Goal: Feedback & Contribution: Leave review/rating

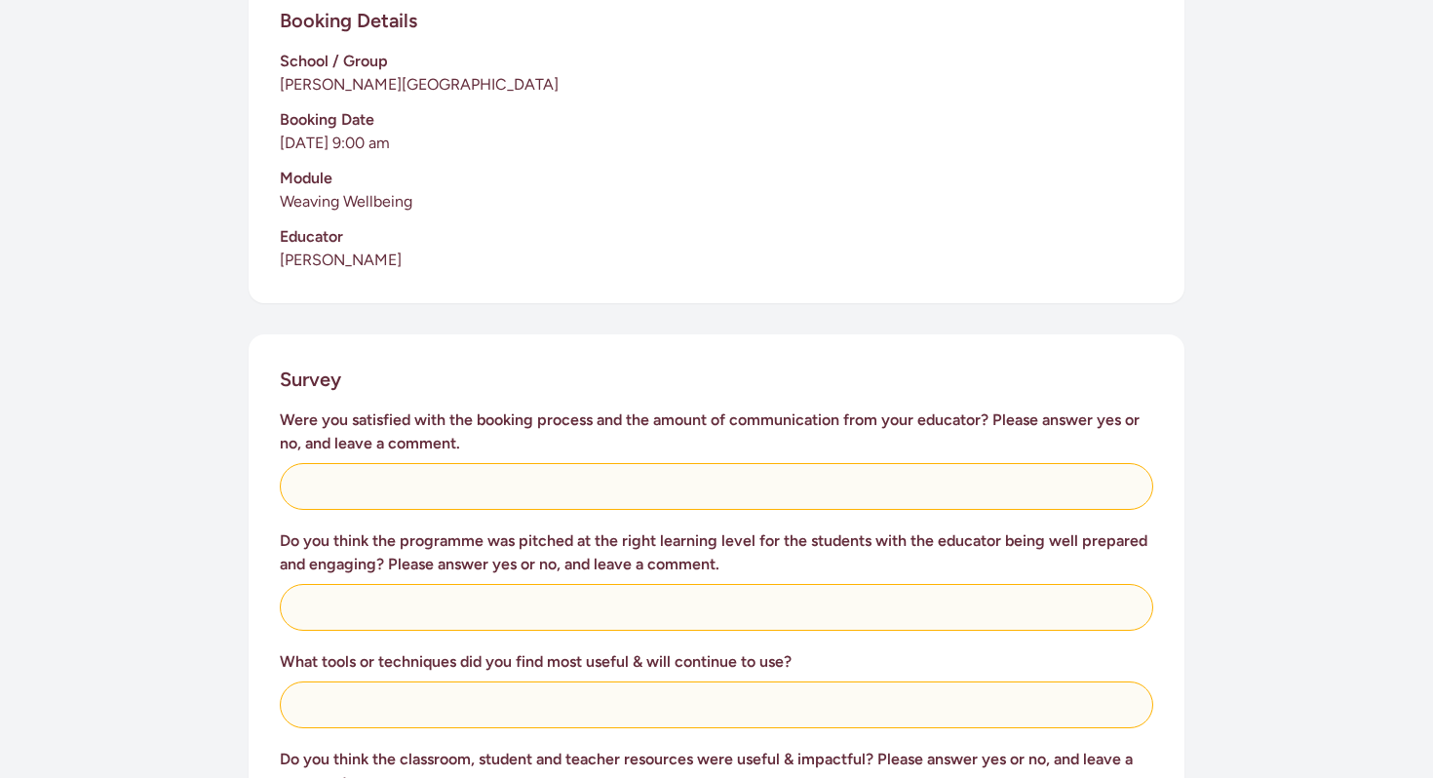
scroll to position [487, 0]
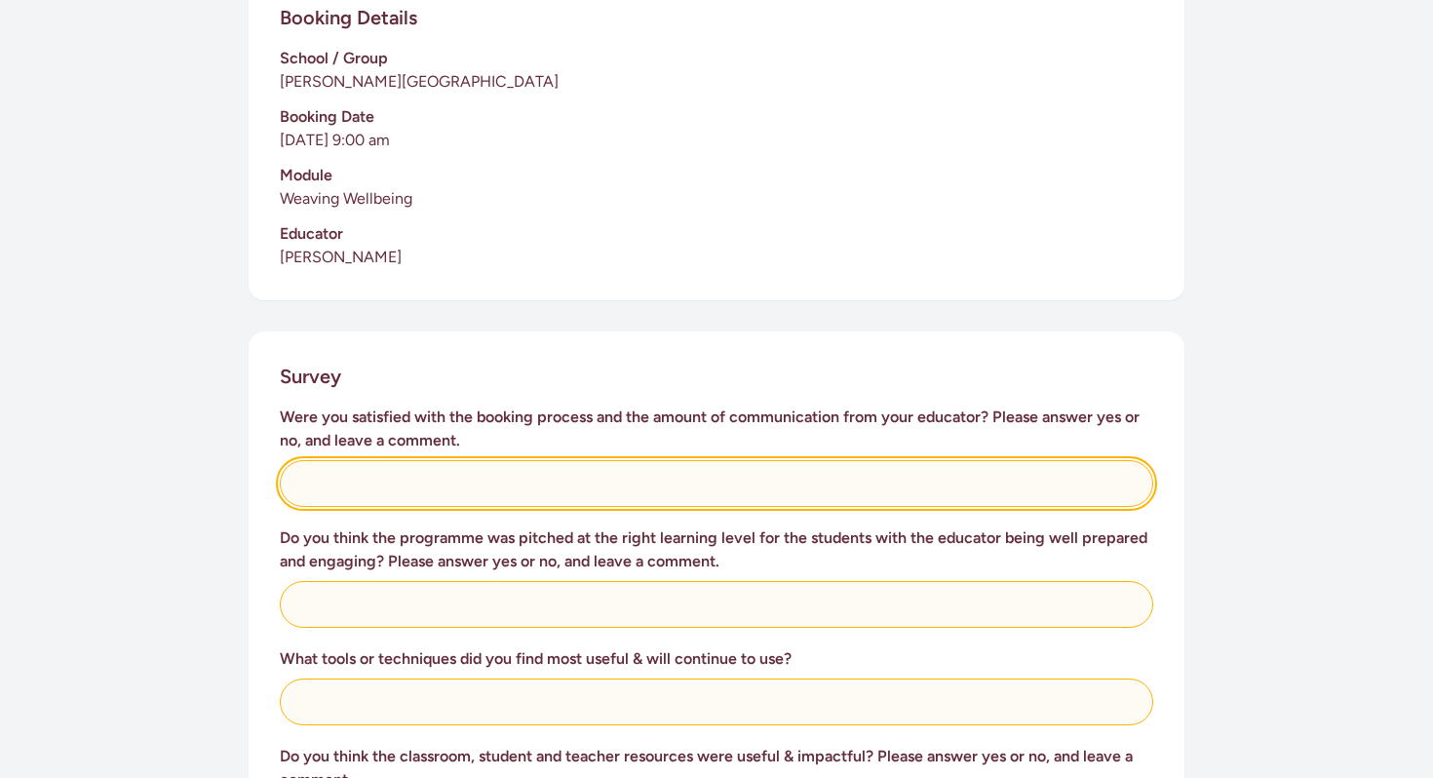
click at [636, 479] on input "text" at bounding box center [717, 483] width 874 height 47
type input "Yes, [PERSON_NAME] came to visit the principal and senior syndicate coordinator…"
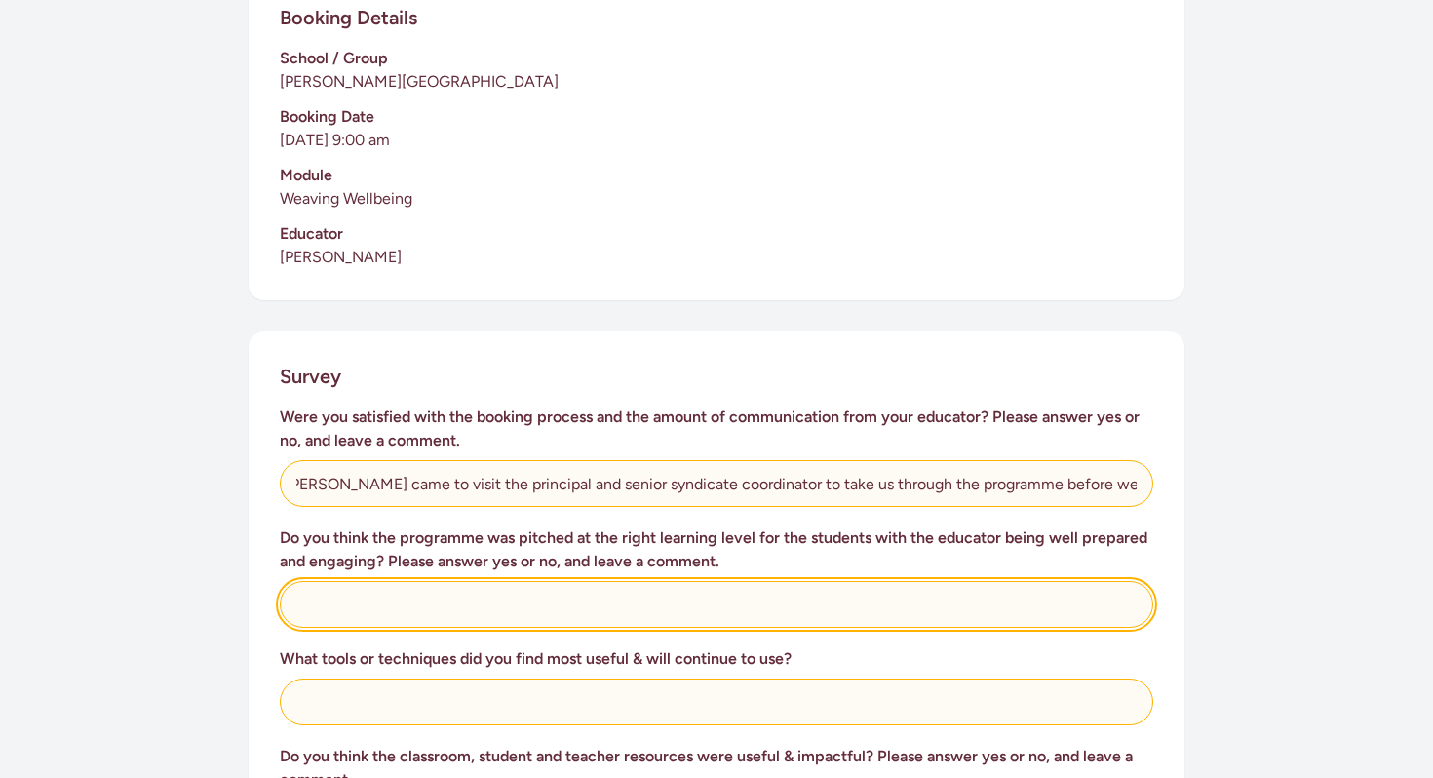
click at [452, 613] on input "text" at bounding box center [717, 604] width 874 height 47
type input "Yes. [PERSON_NAME] came across as being very experienced and supported the stud…"
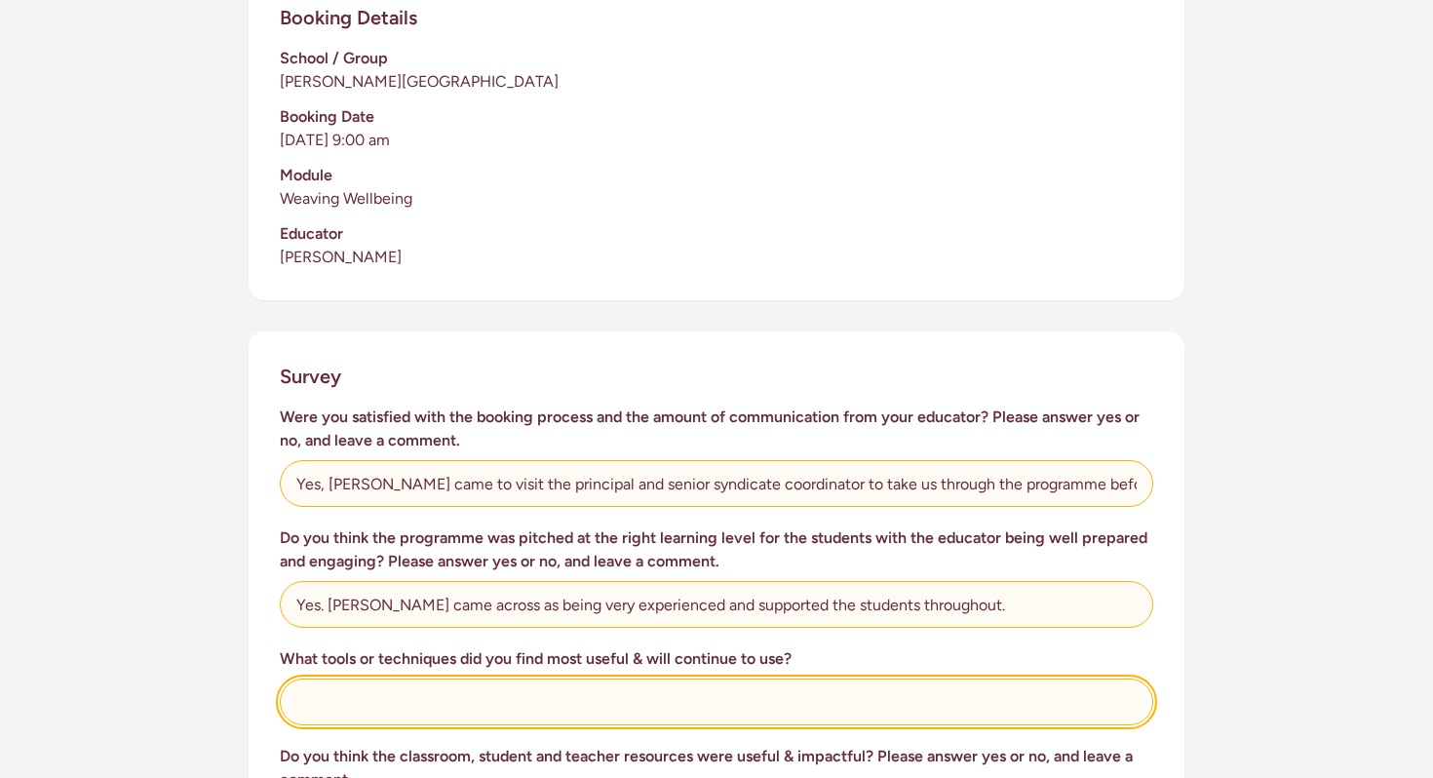
click at [415, 694] on input "text" at bounding box center [717, 702] width 874 height 47
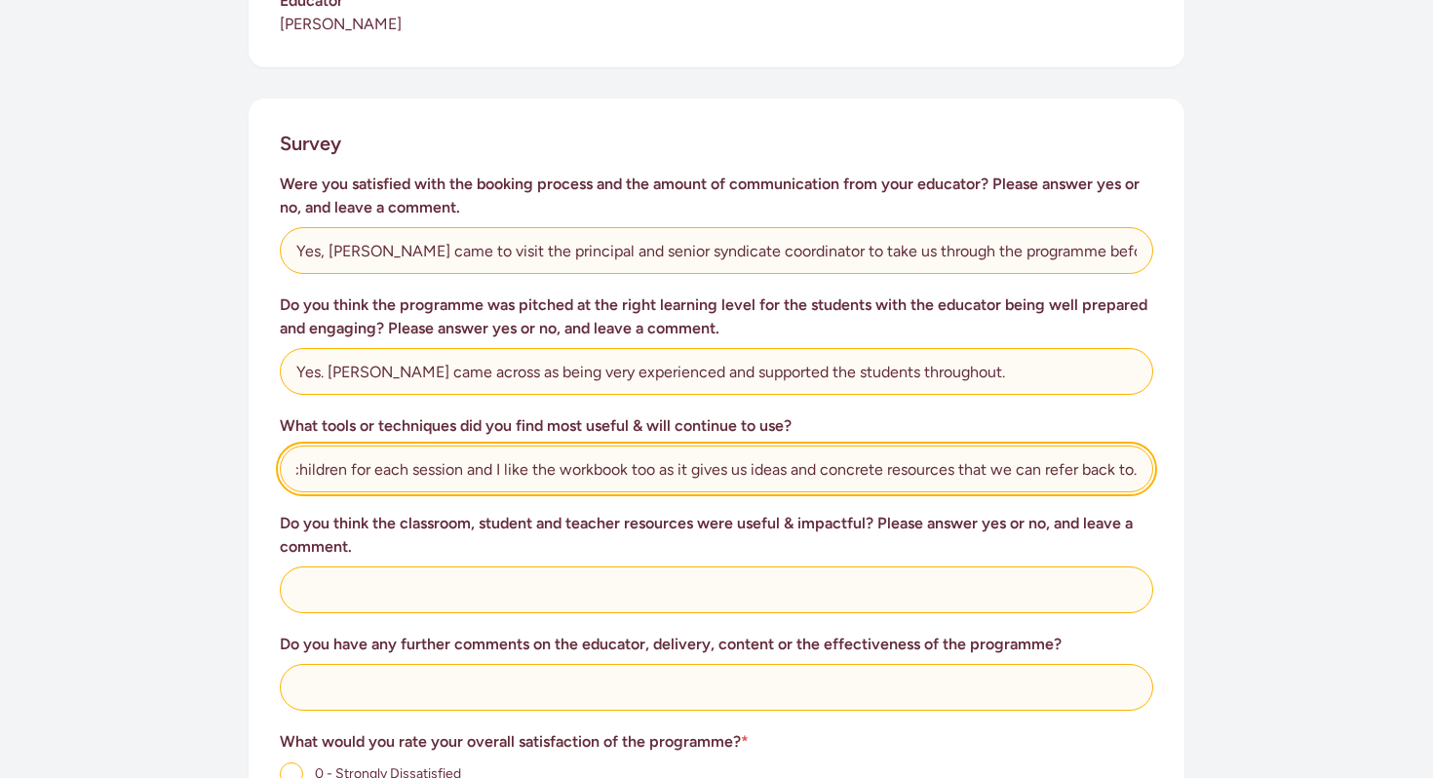
scroll to position [725, 0]
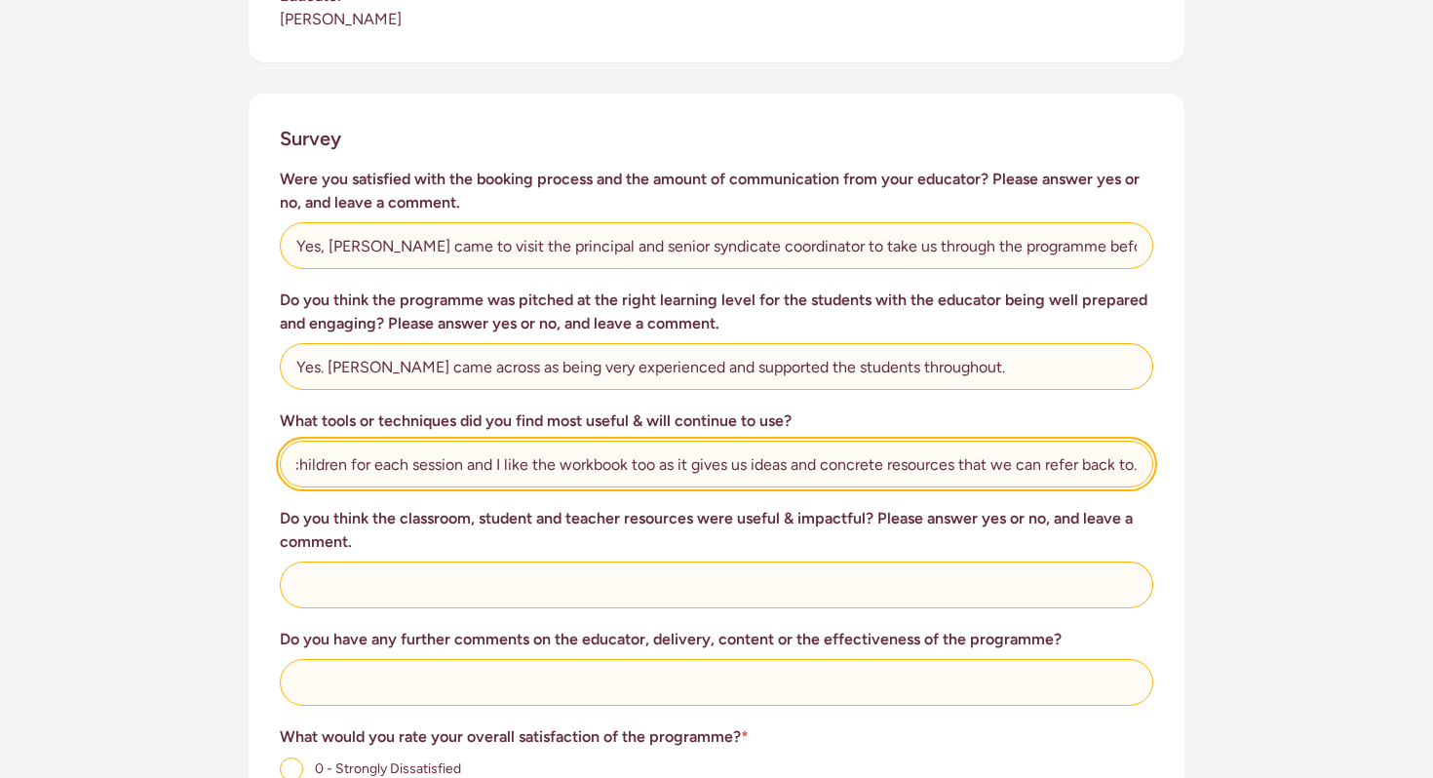
type input "I thought the Tibetan singing bell was a great way to settle the children for e…"
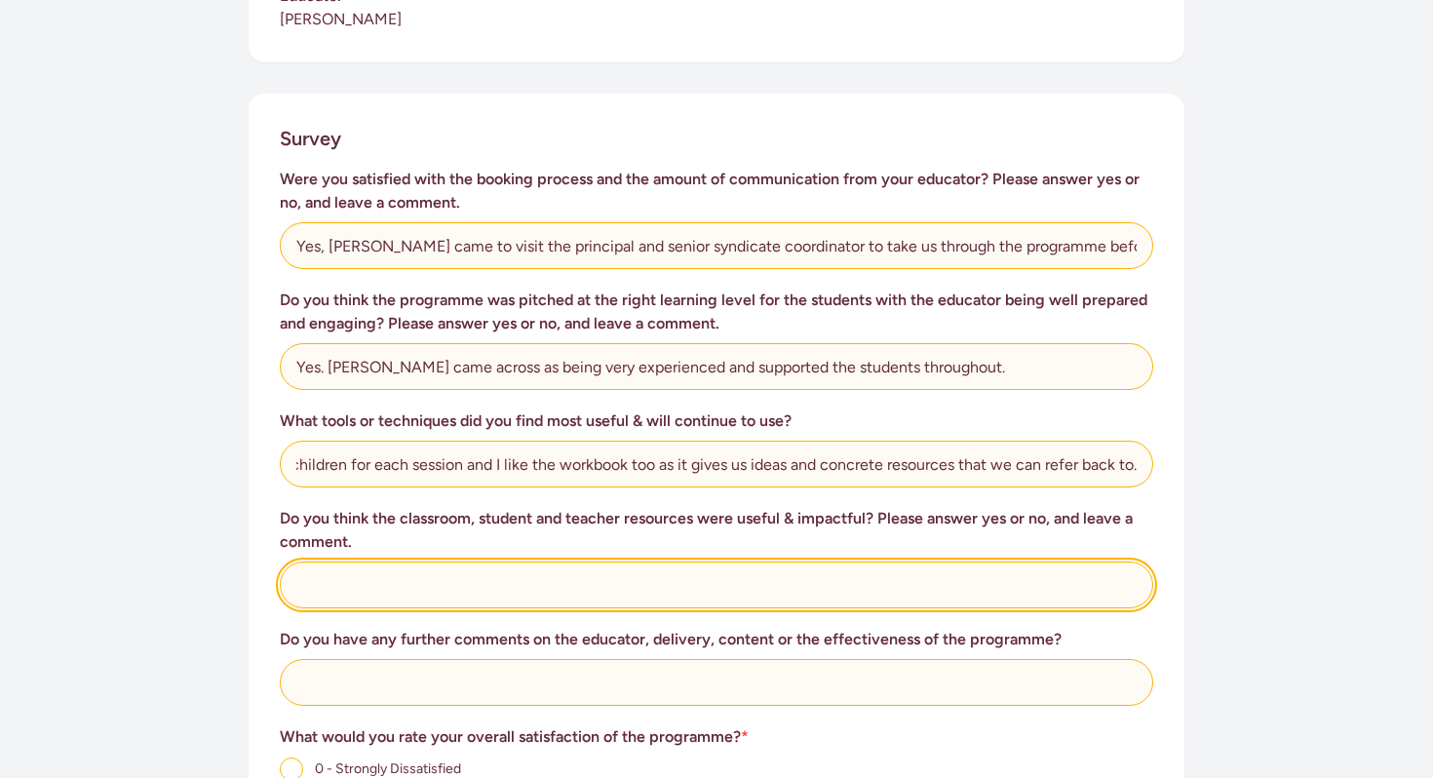
click at [399, 599] on input "text" at bounding box center [717, 585] width 874 height 47
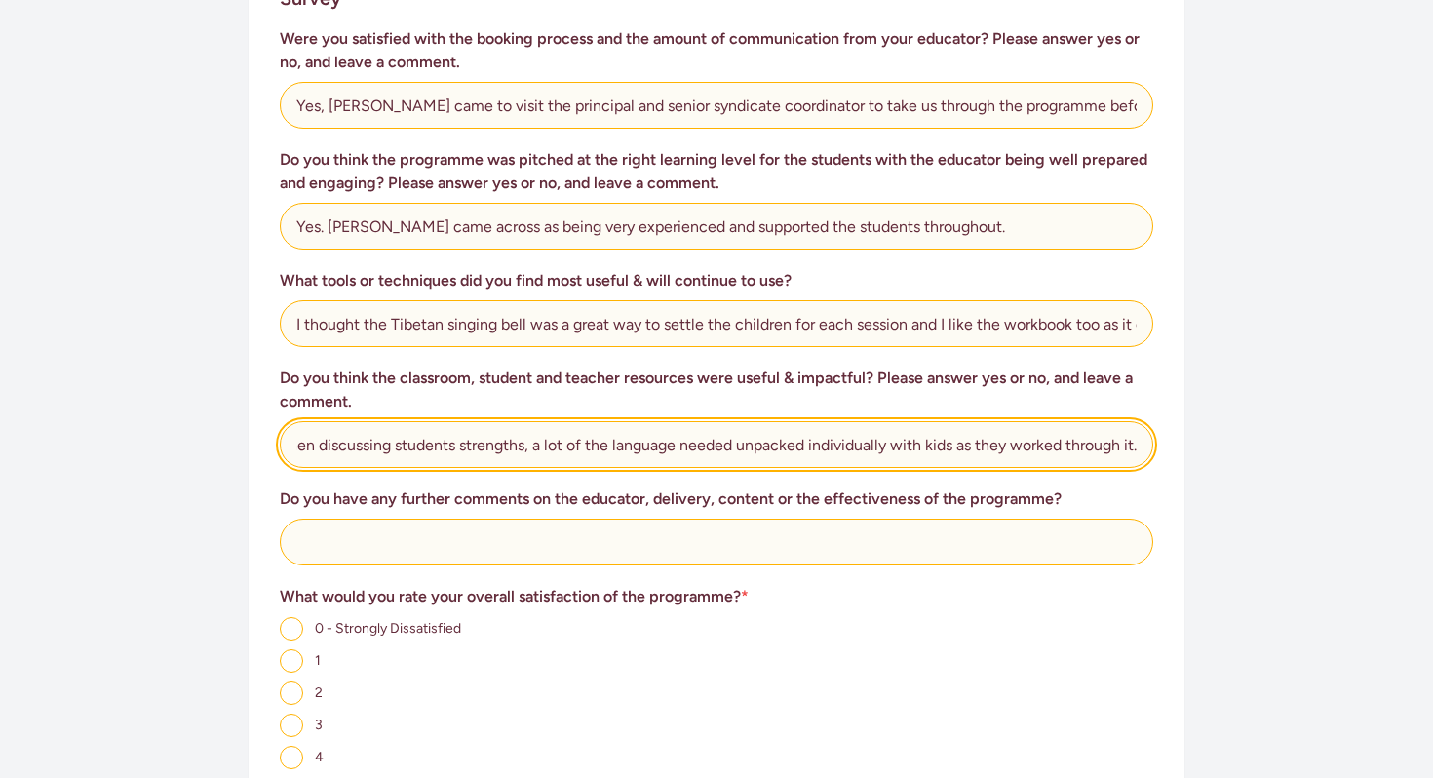
scroll to position [872, 0]
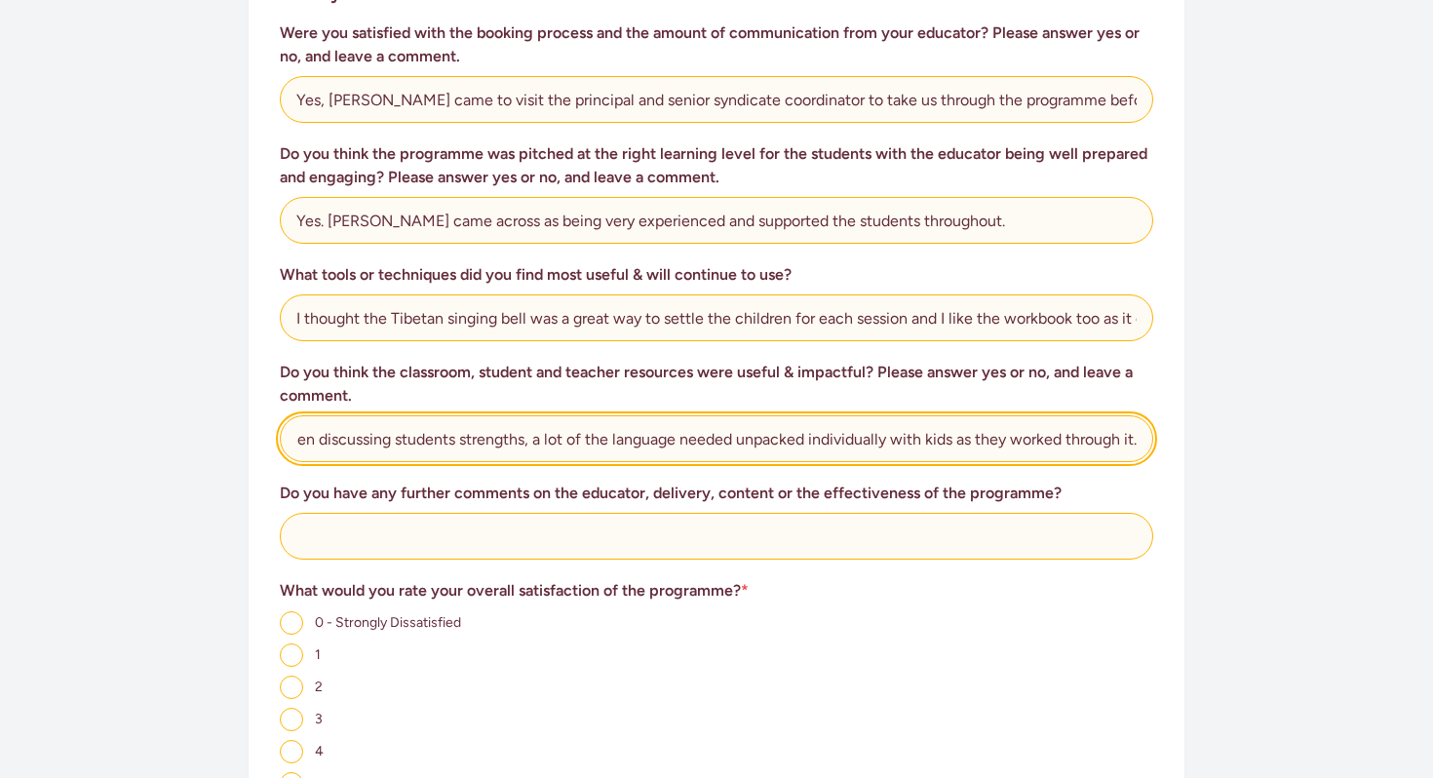
type input "Yes. Workbook was very useful and also good to be able to look through it and s…"
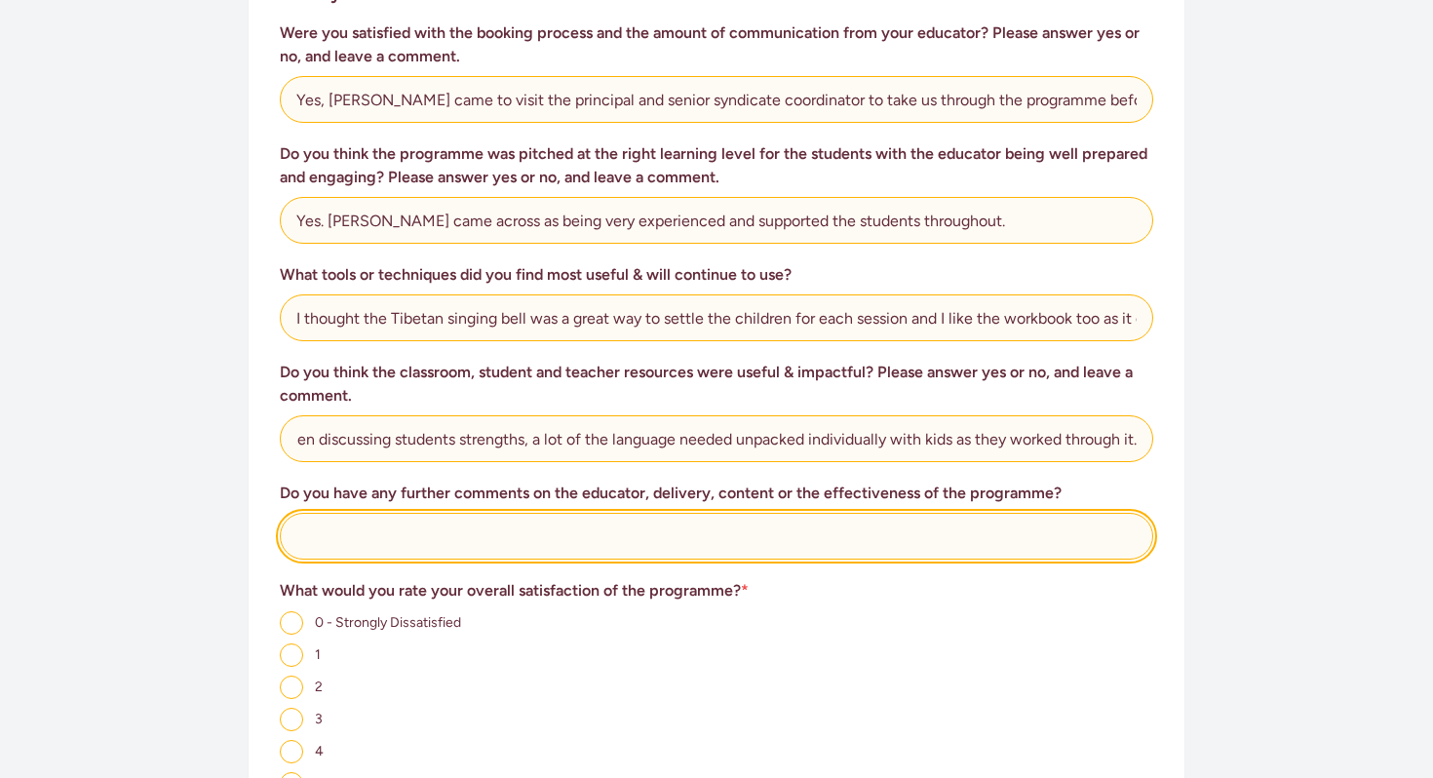
click at [483, 548] on input "text" at bounding box center [717, 536] width 874 height 47
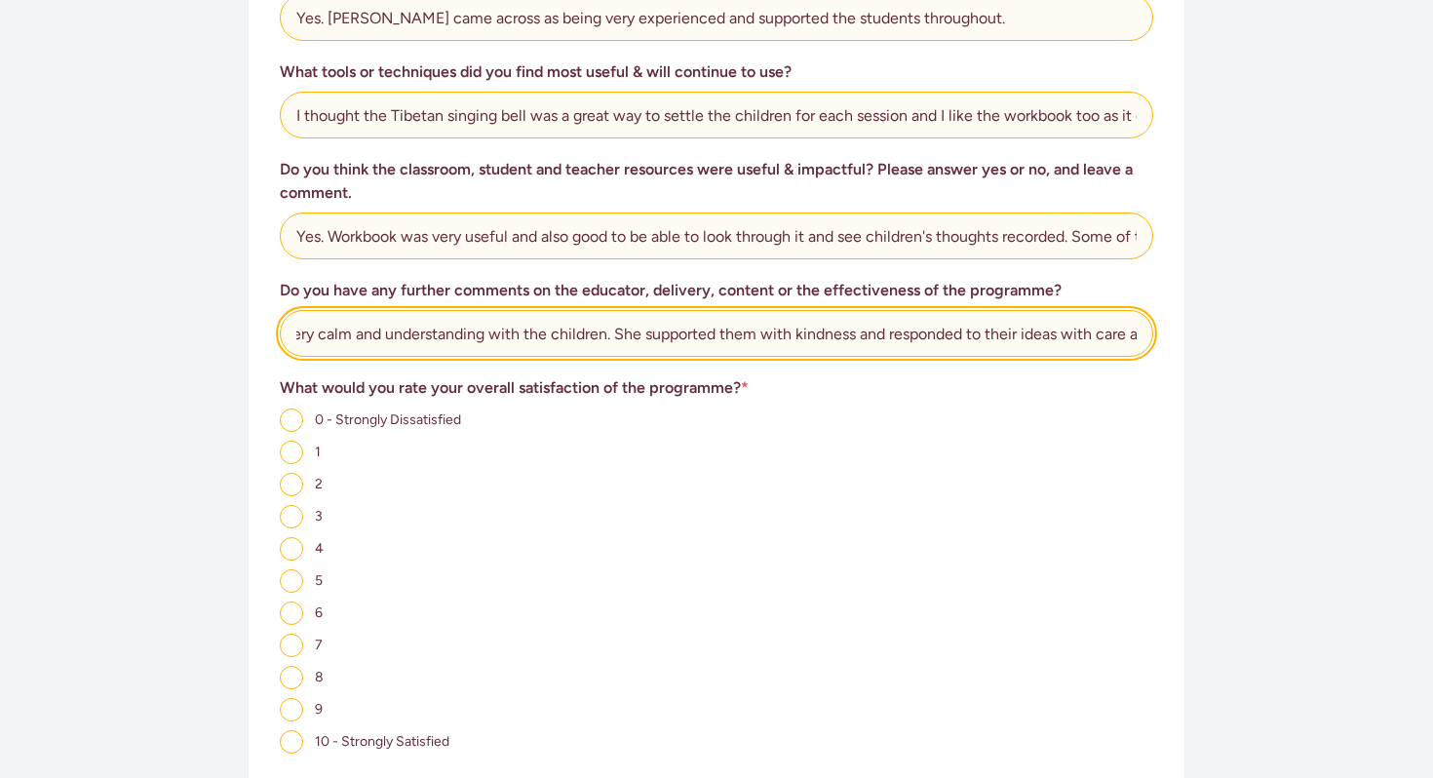
scroll to position [1076, 0]
type input "[PERSON_NAME] was very calm and understanding with the children. She supported …"
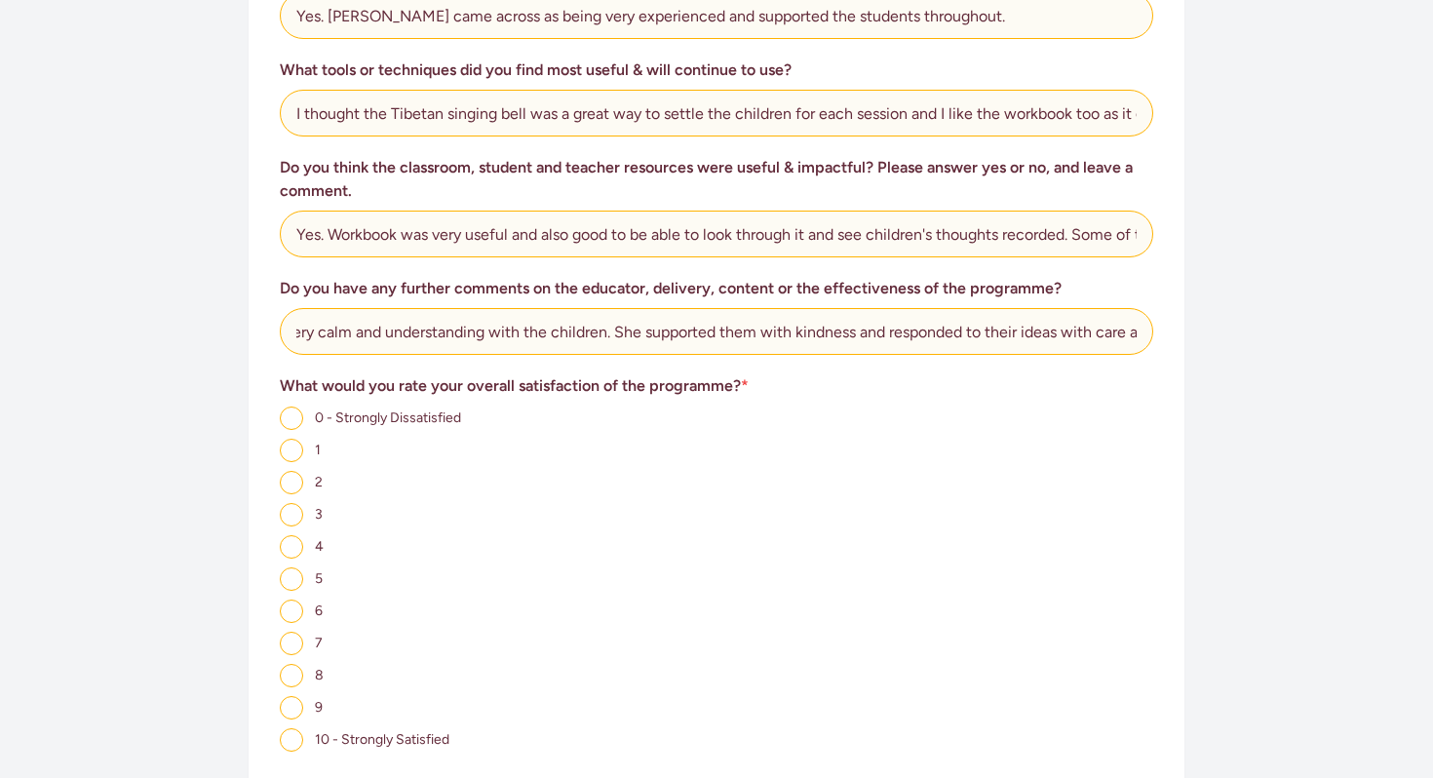
scroll to position [0, 0]
click at [287, 682] on input "8" at bounding box center [291, 675] width 23 height 23
radio input "true"
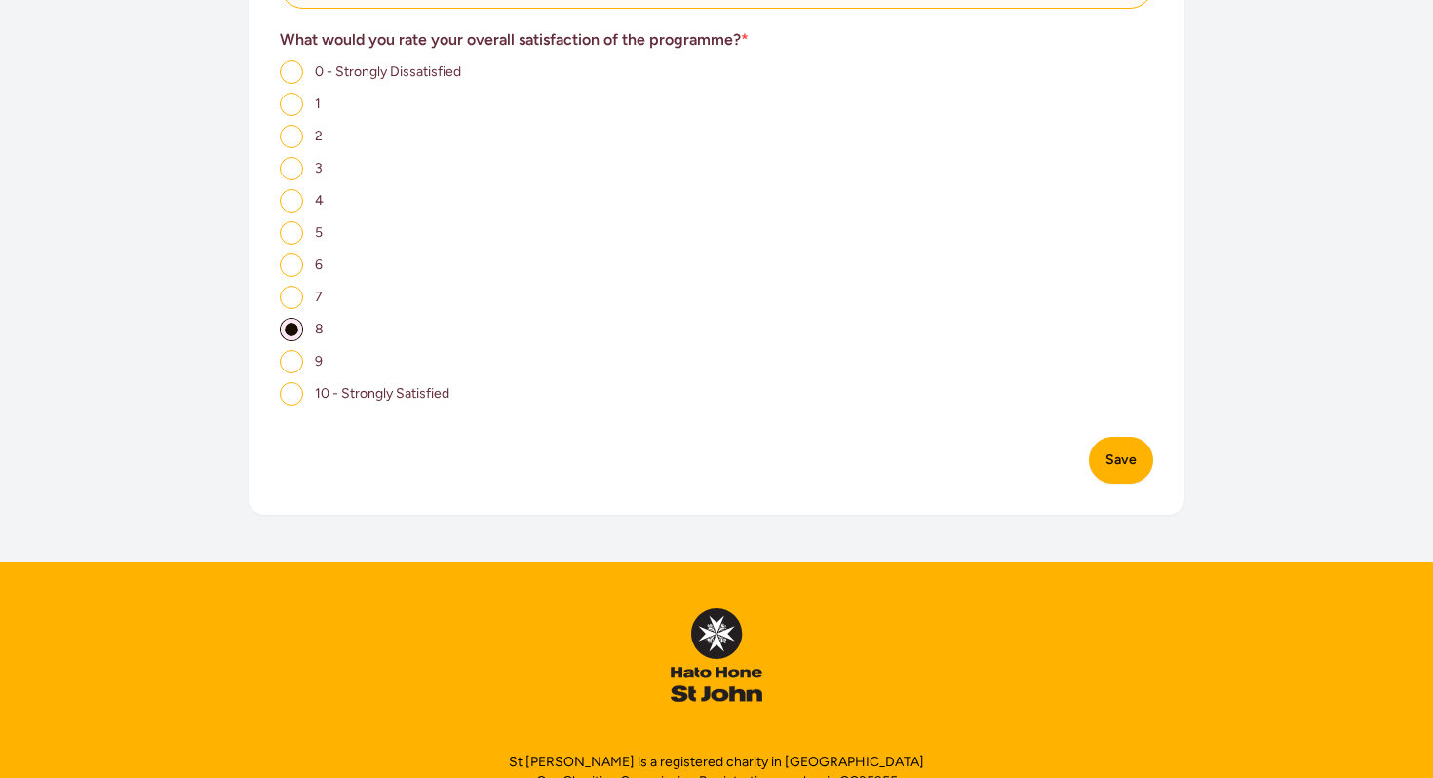
scroll to position [1455, 0]
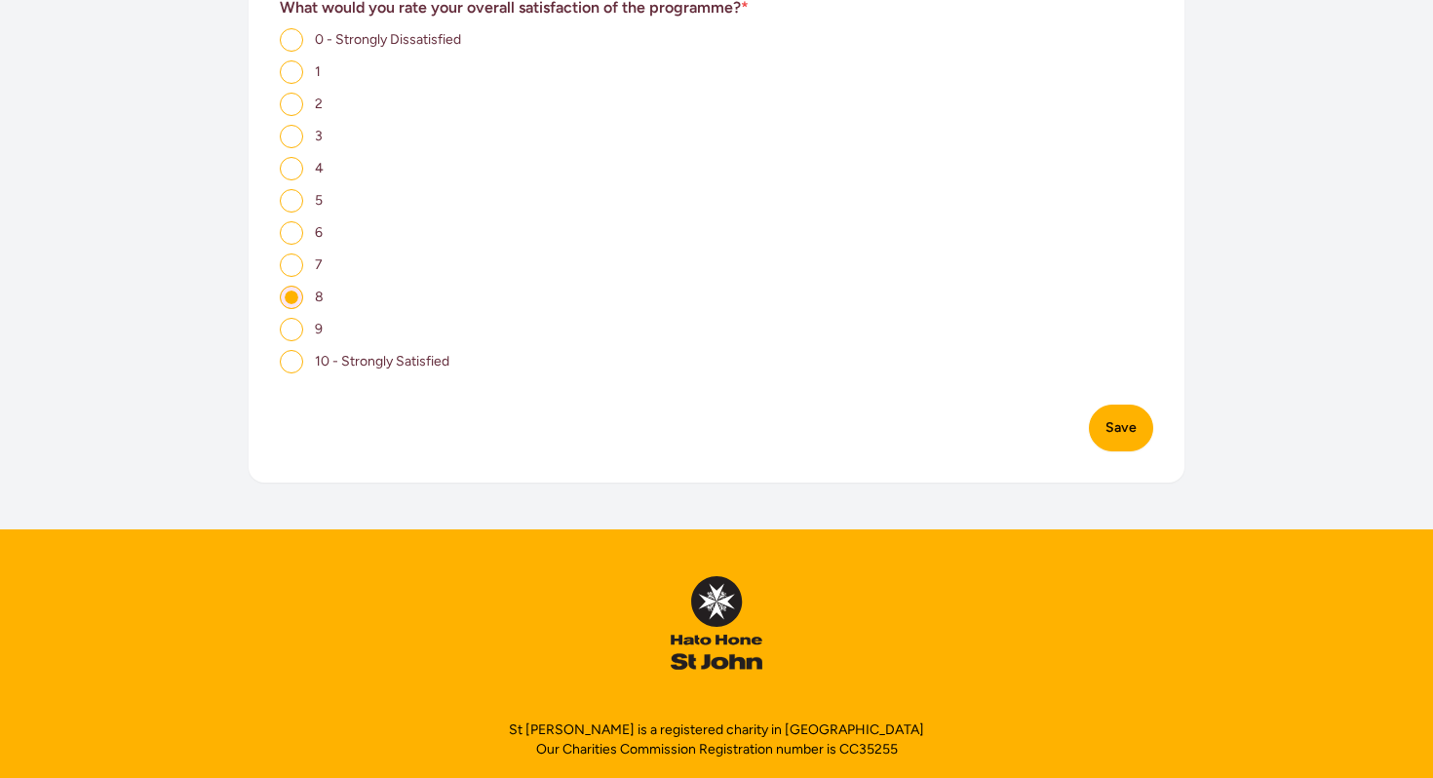
click at [1126, 434] on button "Save" at bounding box center [1121, 428] width 64 height 47
